Goal: Transaction & Acquisition: Book appointment/travel/reservation

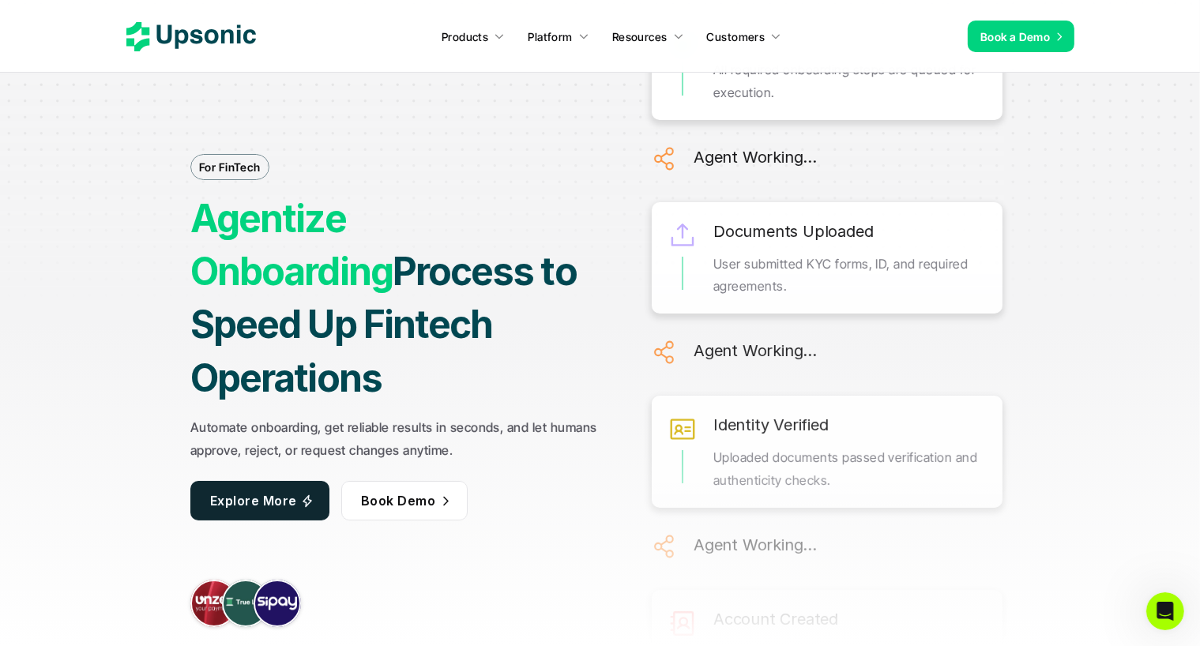
click at [82, 84] on div "For FinTech Agentize Onboarding Process to Speed Up Fintech Operations Automate…" at bounding box center [600, 323] width 1176 height 680
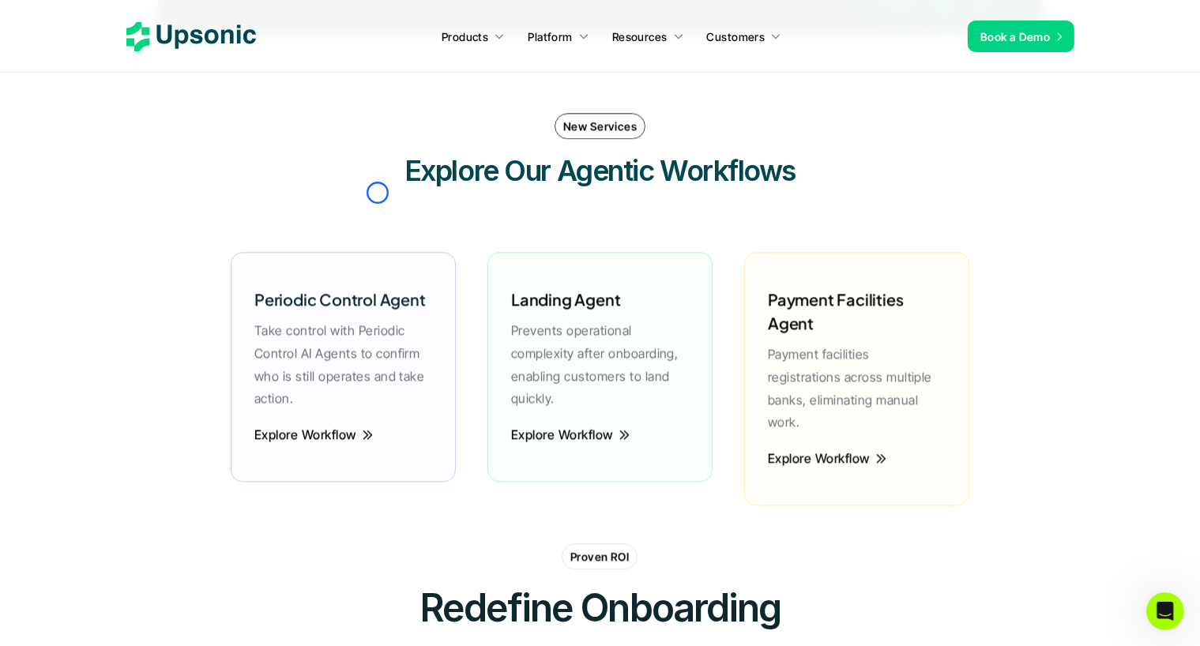
scroll to position [3814, 0]
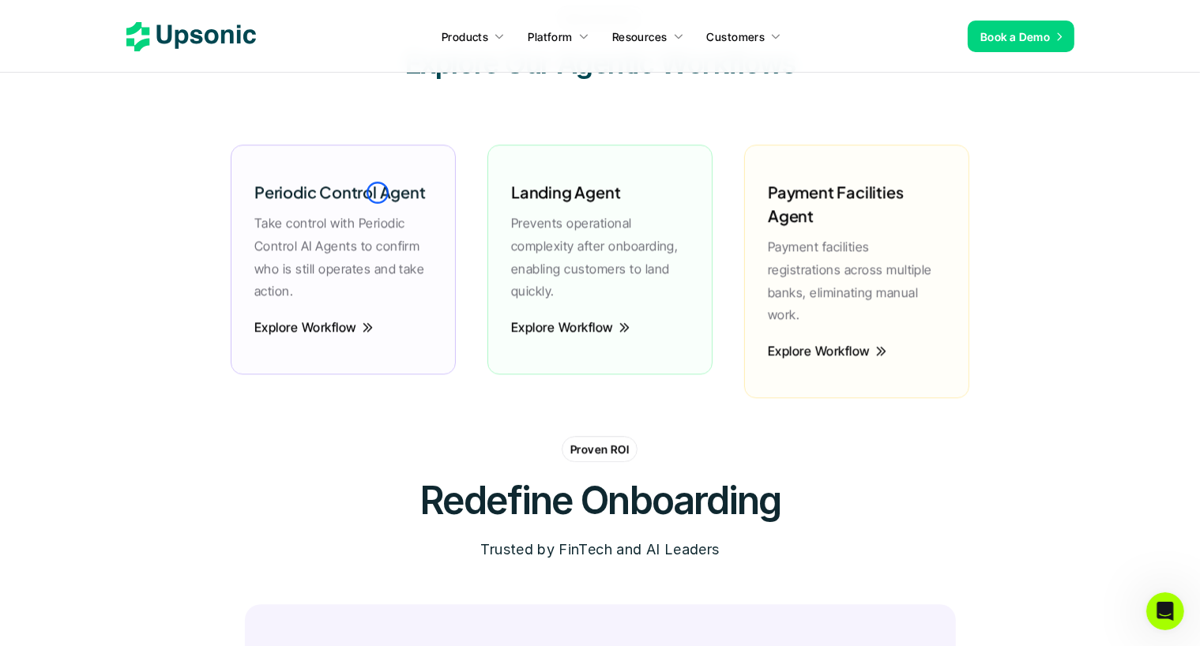
click at [82, 84] on section "New Services Explore Our Agentic Workflows Periodic Control Agent Take control …" at bounding box center [600, 213] width 1200 height 446
click at [113, 115] on section "New Services Explore Our Agentic Workflows Periodic Control Agent Take control …" at bounding box center [600, 213] width 1200 height 446
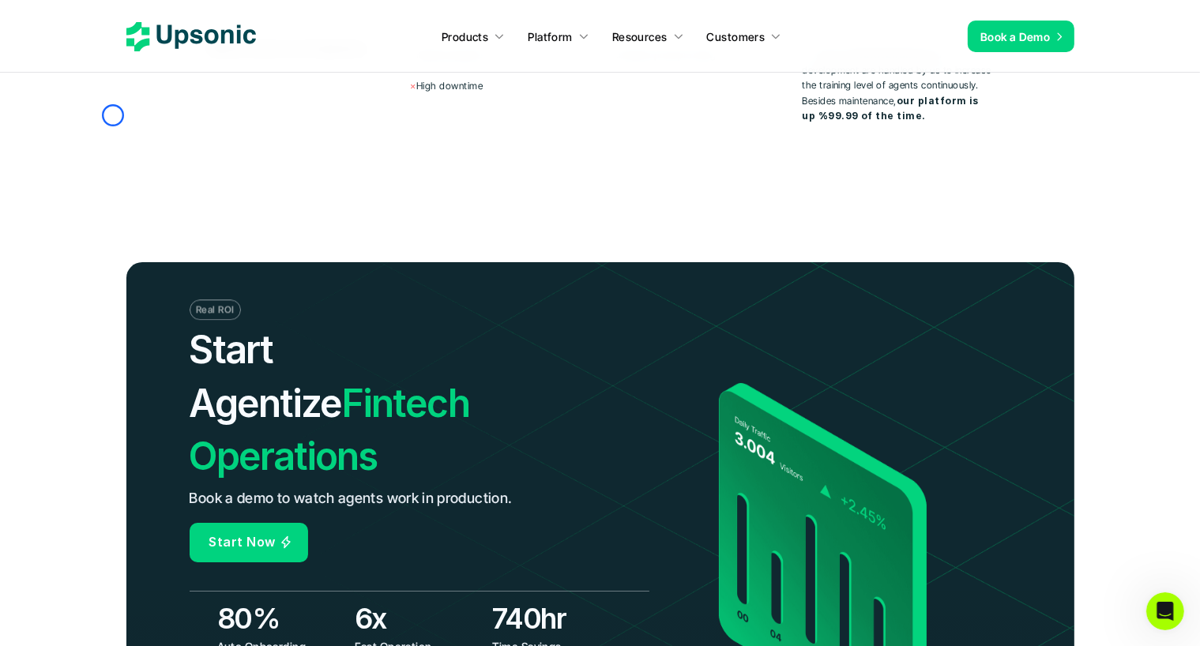
scroll to position [6031, 0]
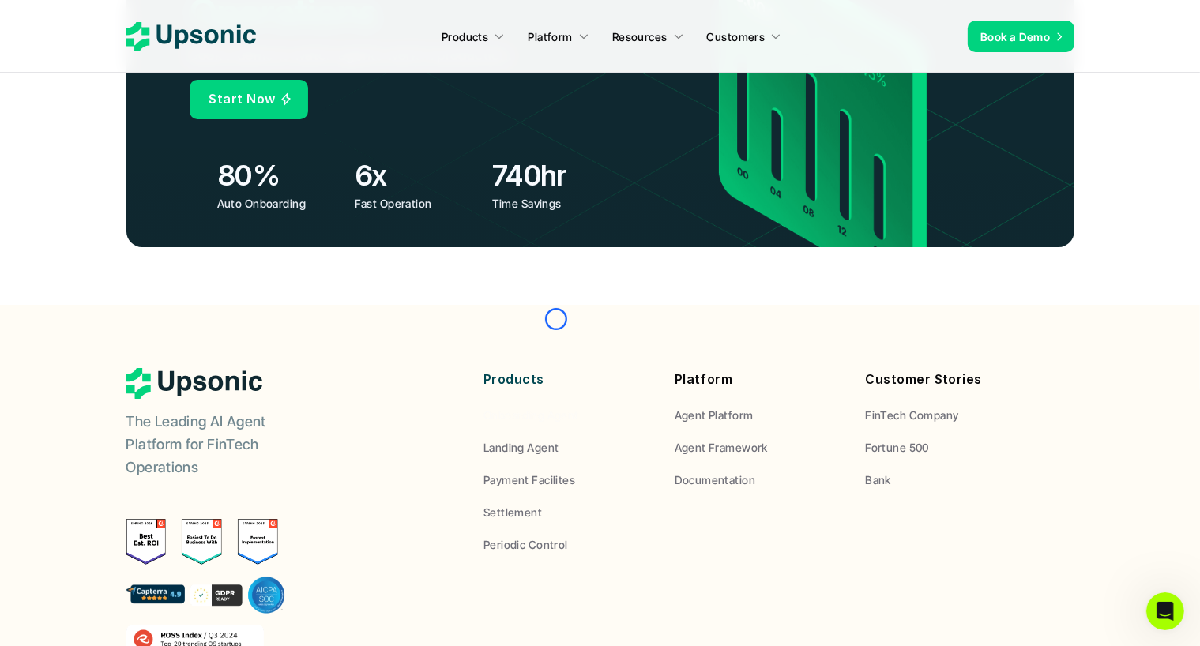
click at [556, 408] on span "Onboarding Agent" at bounding box center [531, 414] width 96 height 13
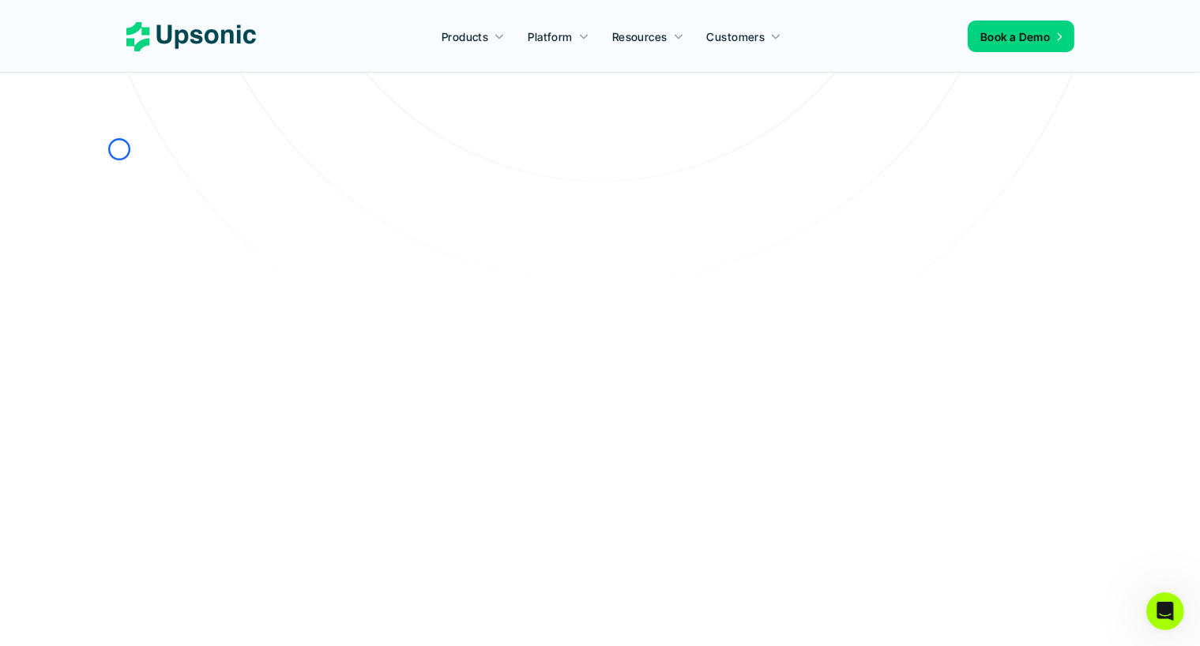
scroll to position [490, 0]
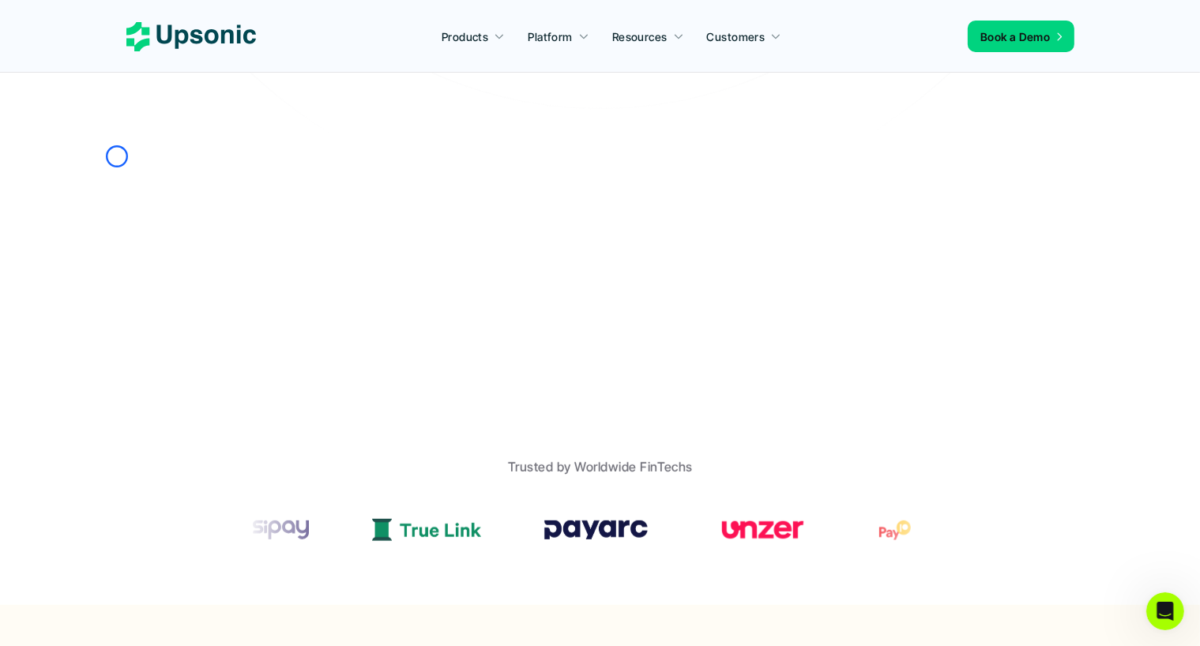
scroll to position [591, 0]
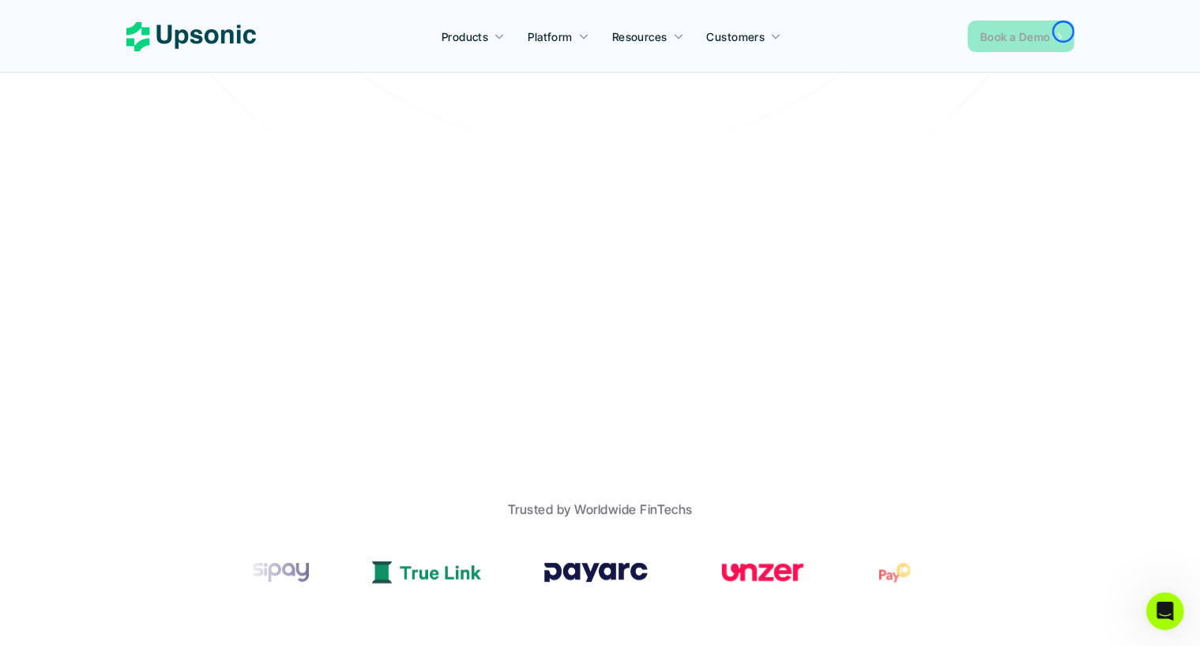
click at [1063, 32] on icon at bounding box center [1058, 36] width 11 height 13
